Goal: Task Accomplishment & Management: Manage account settings

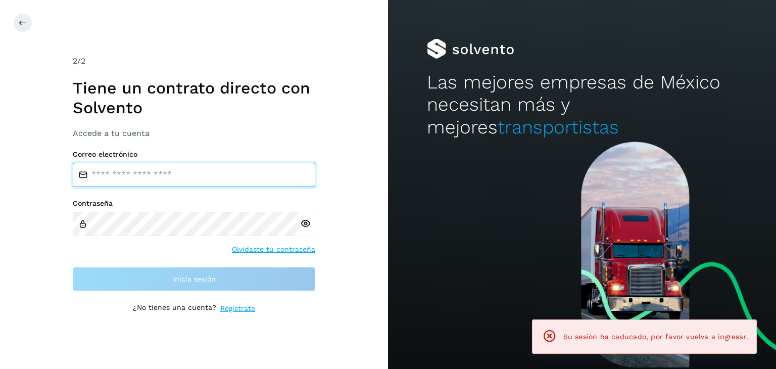
type input "**********"
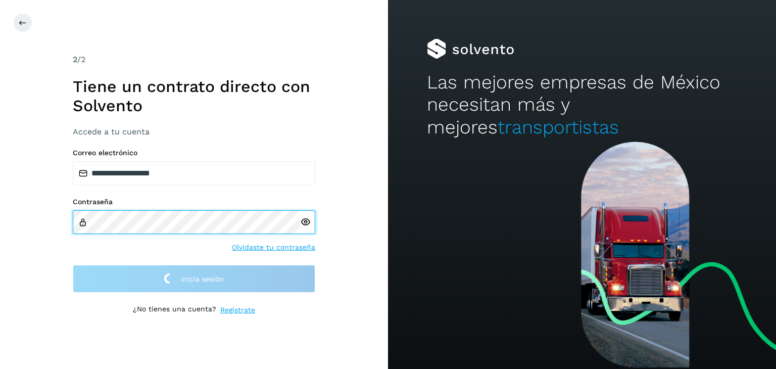
click at [164, 178] on input "**********" at bounding box center [194, 173] width 242 height 24
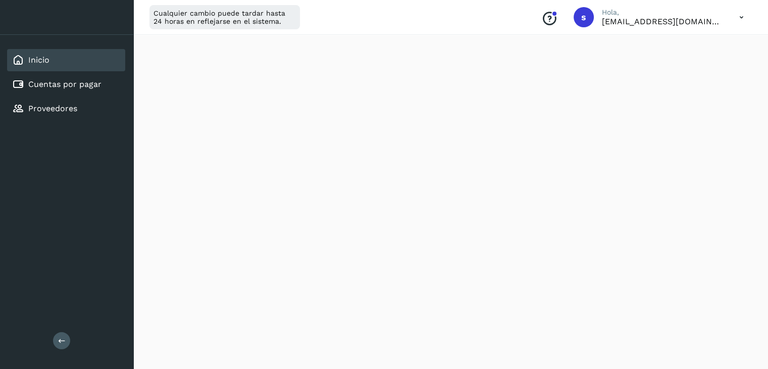
scroll to position [203, 0]
